Goal: Transaction & Acquisition: Purchase product/service

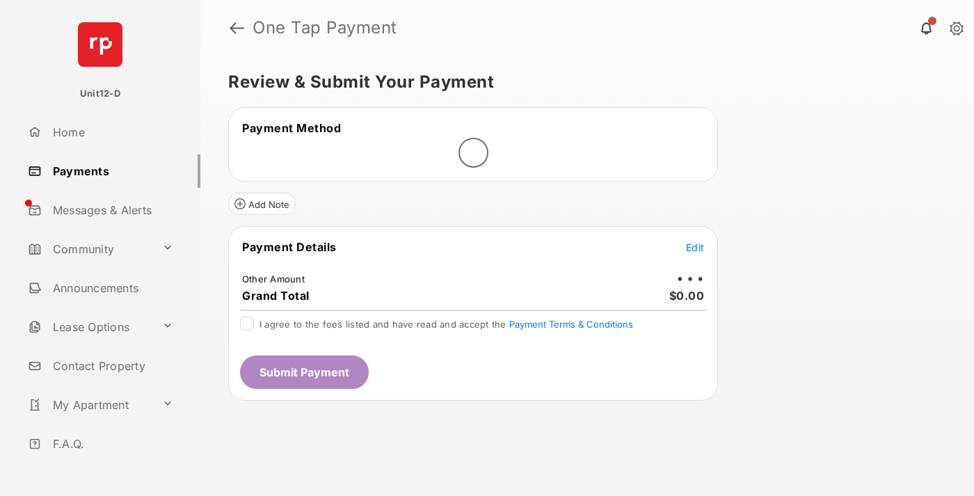
click at [695, 247] on span "Edit" at bounding box center [695, 248] width 18 height 12
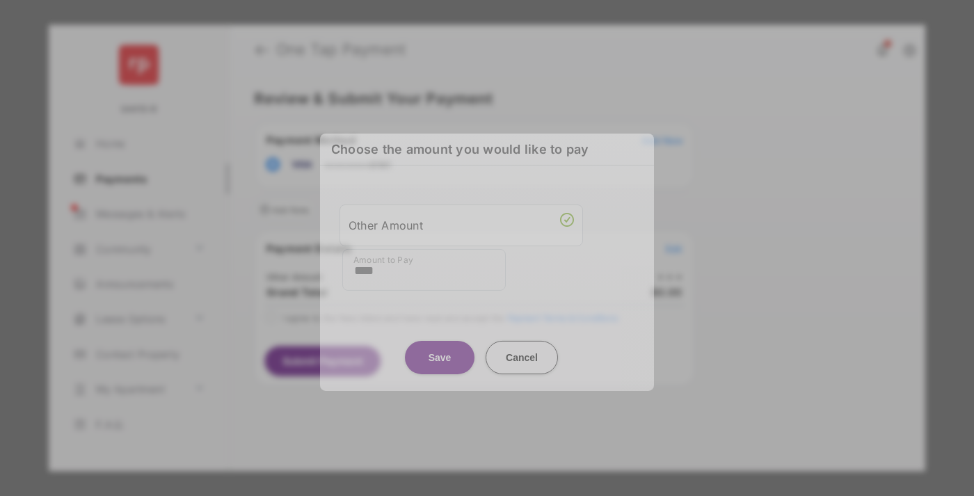
type input "****"
click at [440, 347] on button "Save" at bounding box center [440, 356] width 70 height 33
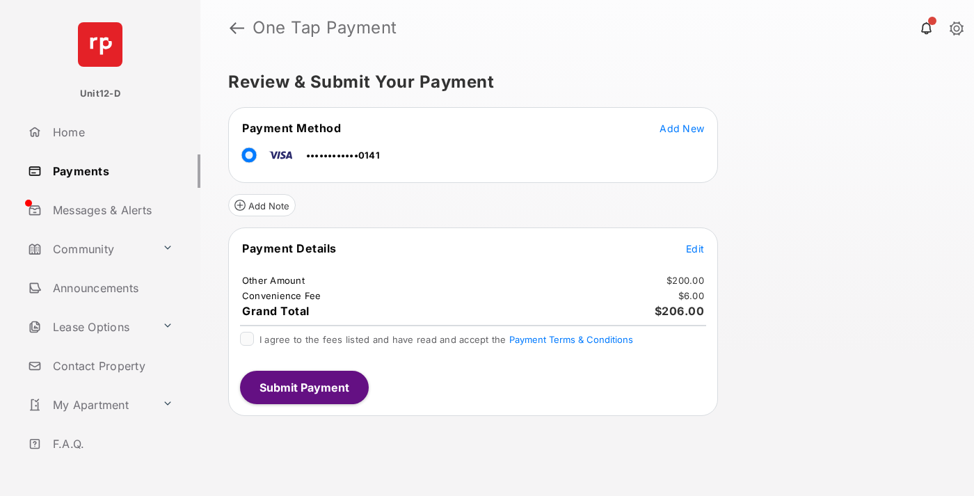
click at [695, 248] on span "Edit" at bounding box center [695, 249] width 18 height 12
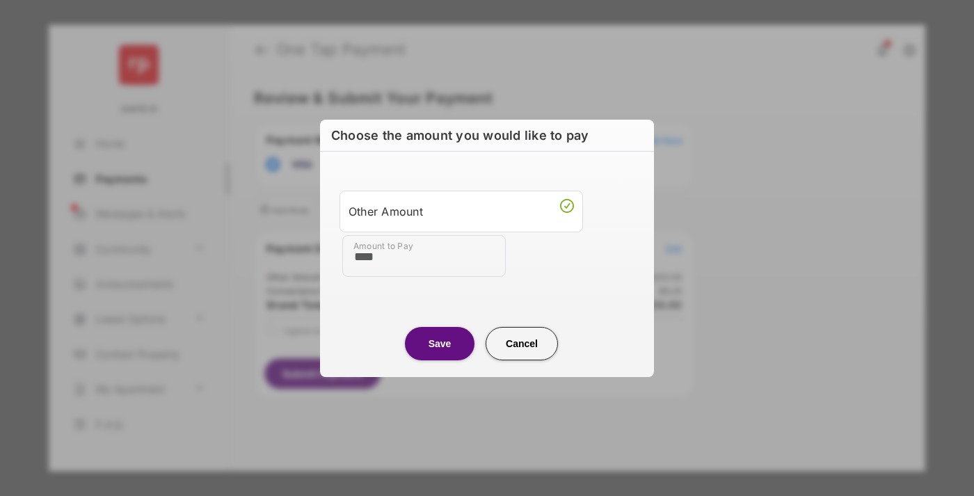
click at [440, 343] on button "Save" at bounding box center [440, 342] width 70 height 33
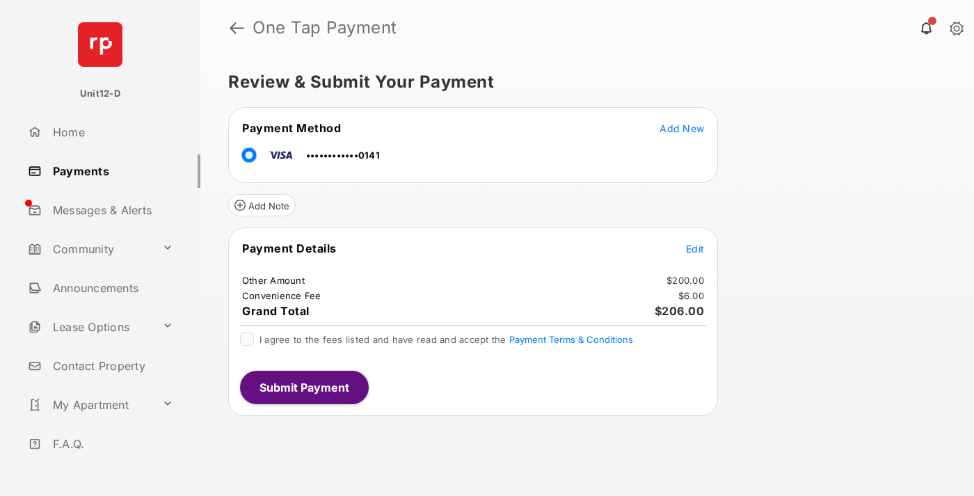
click at [303, 387] on button "Submit Payment" at bounding box center [304, 387] width 129 height 33
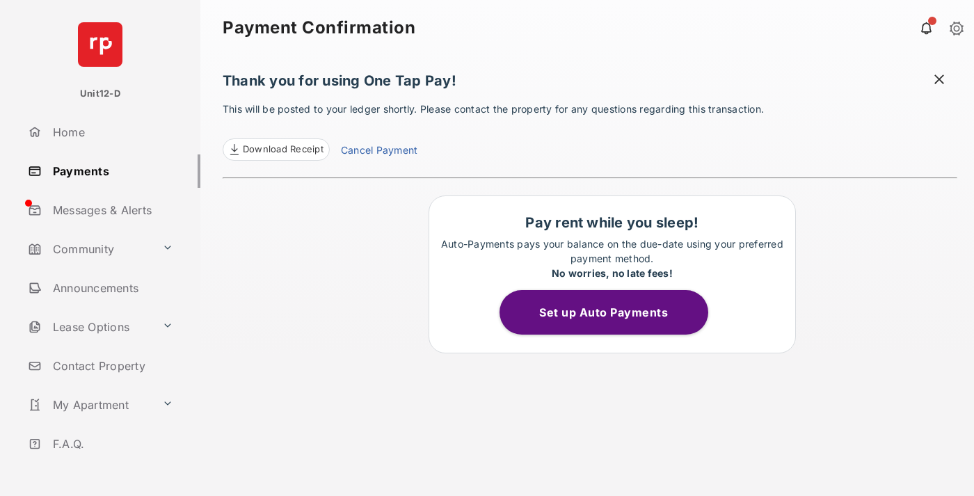
click at [612, 313] on button "Set up Auto Payments" at bounding box center [604, 312] width 209 height 45
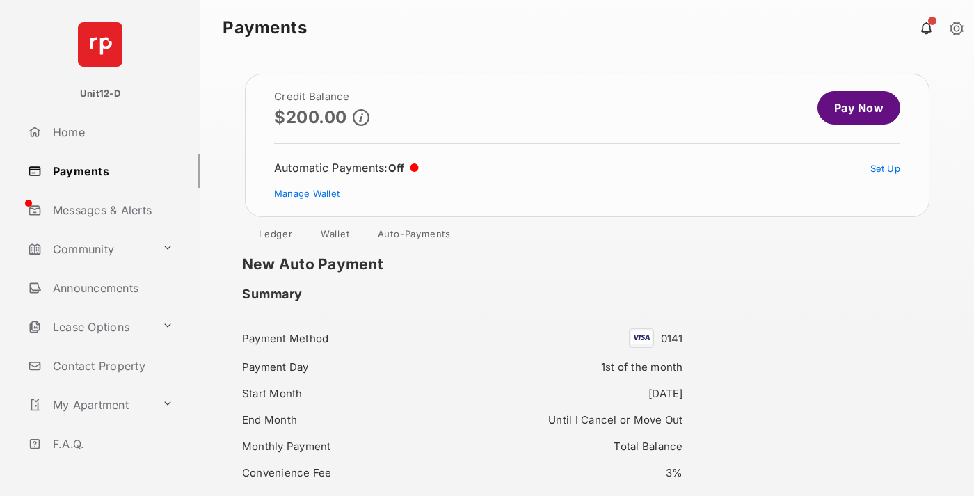
scroll to position [120, 0]
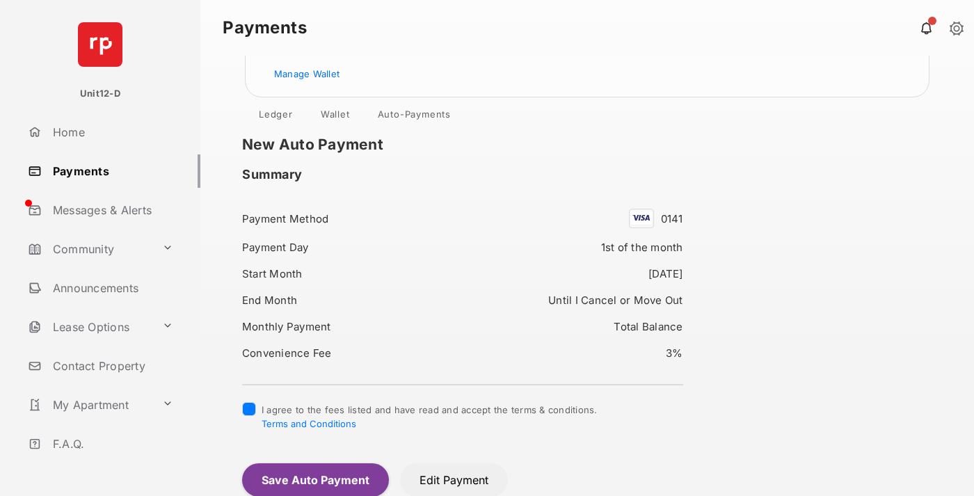
click at [315, 480] on button "Save Auto Payment" at bounding box center [315, 480] width 147 height 33
